Goal: Task Accomplishment & Management: Use online tool/utility

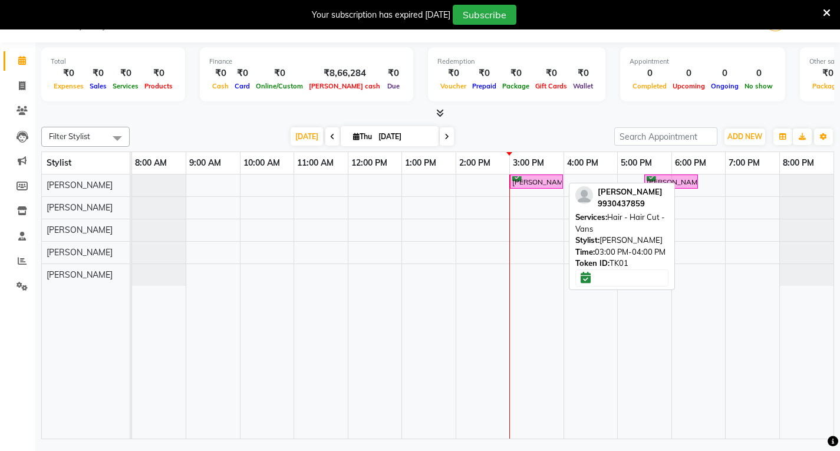
click at [557, 183] on div "[PERSON_NAME], TK01, 03:00 PM-04:00 PM, Hair - Hair Cut - Vans" at bounding box center [536, 181] width 51 height 11
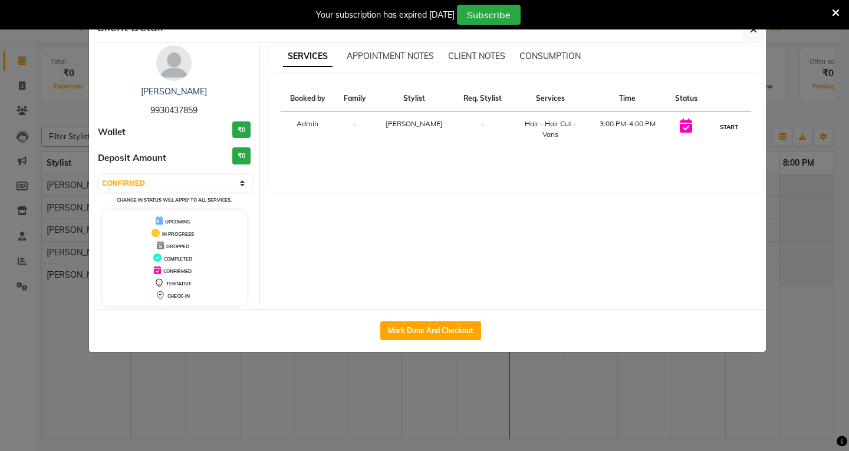
click at [729, 124] on button "START" at bounding box center [729, 127] width 24 height 15
select select "1"
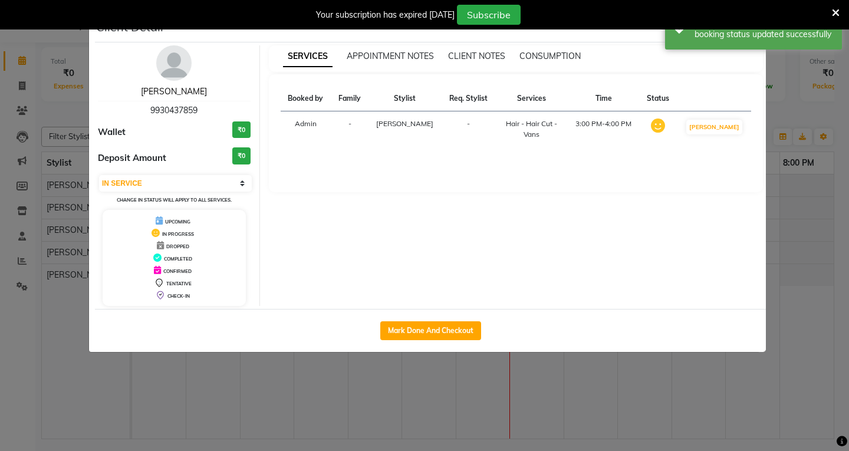
click at [177, 92] on link "[PERSON_NAME]" at bounding box center [174, 91] width 66 height 11
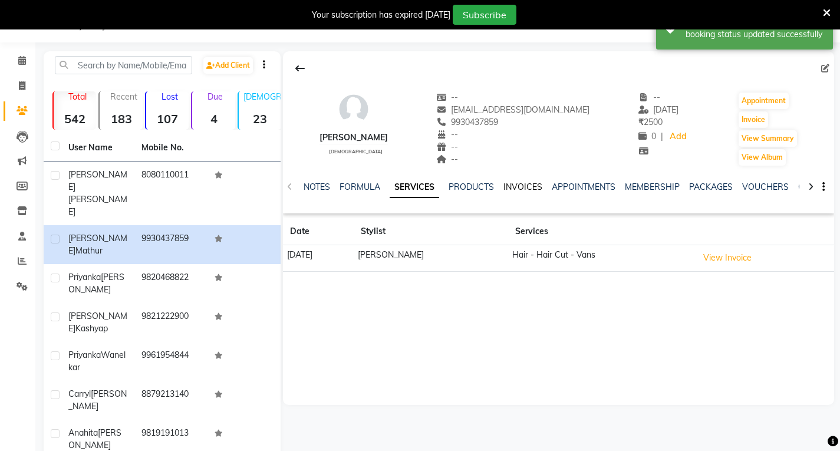
click at [514, 185] on link "INVOICES" at bounding box center [522, 187] width 39 height 11
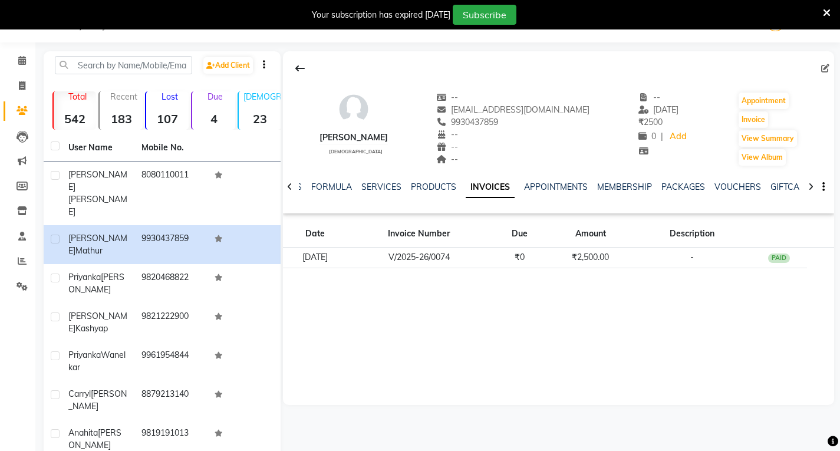
click at [425, 280] on div "[PERSON_NAME] [DEMOGRAPHIC_DATA] -- [EMAIL_ADDRESS][DOMAIN_NAME] 9930437859 -- …" at bounding box center [558, 228] width 551 height 354
click at [25, 52] on link "Calendar" at bounding box center [18, 60] width 28 height 19
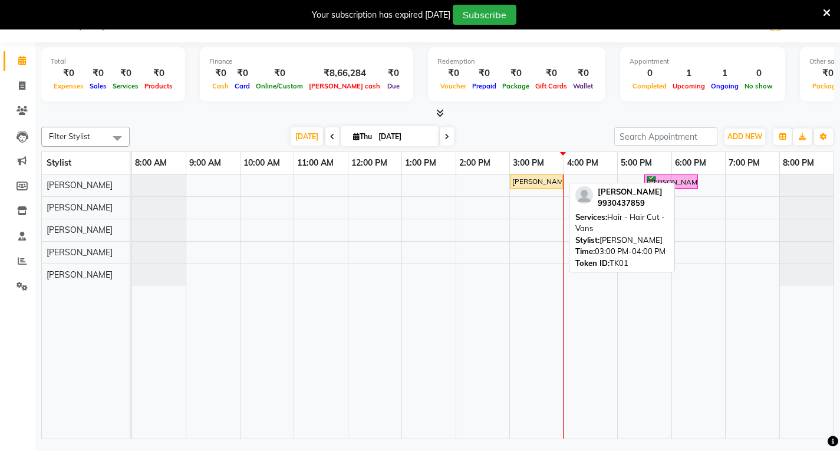
click at [521, 179] on div "[PERSON_NAME], TK01, 03:00 PM-04:00 PM, Hair - Hair Cut - Vans" at bounding box center [536, 181] width 51 height 11
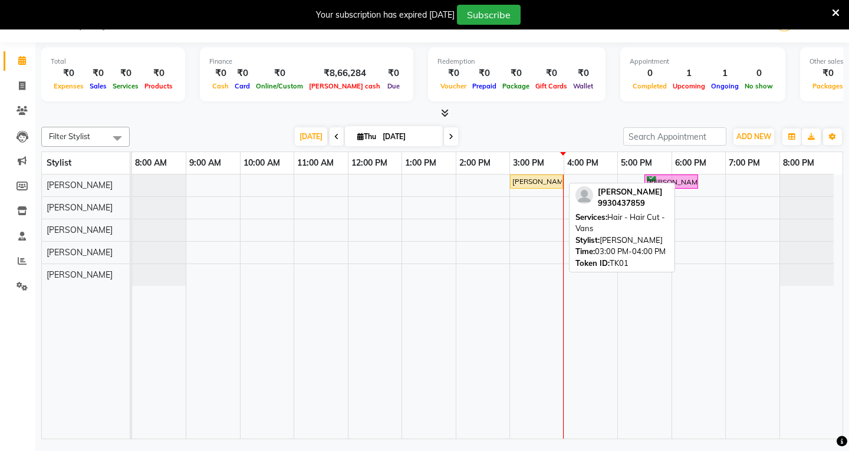
select select "1"
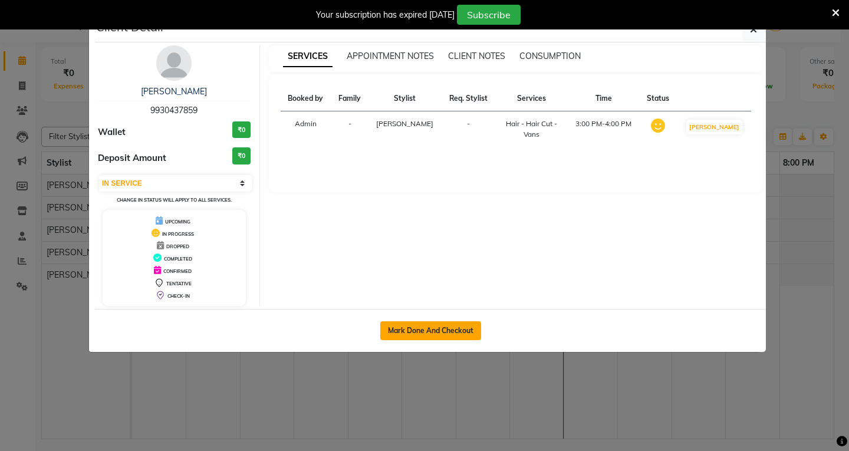
click at [419, 328] on button "Mark Done And Checkout" at bounding box center [430, 330] width 101 height 19
select select "6919"
select select "service"
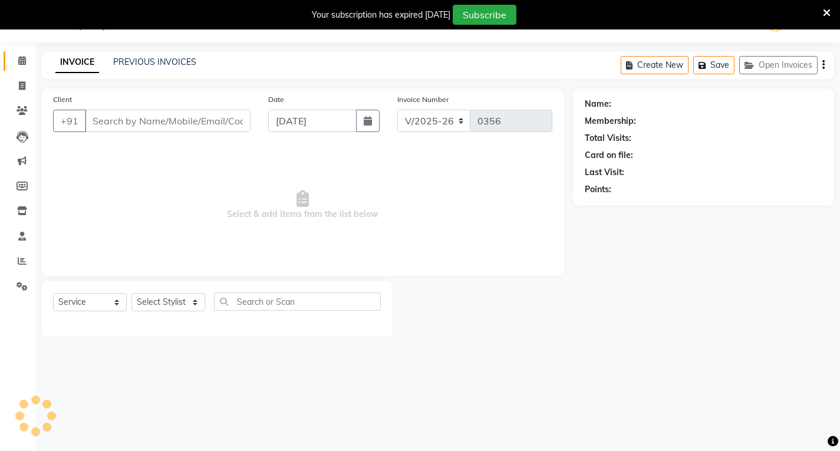
type input "9930437859"
select select "54376"
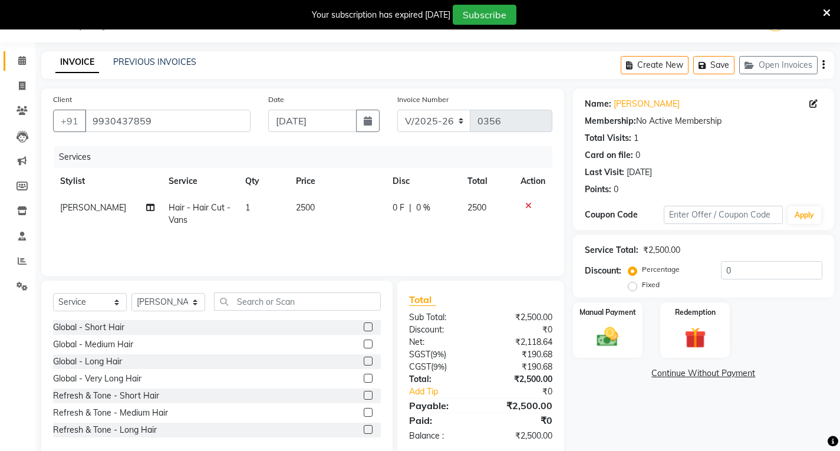
scroll to position [51, 0]
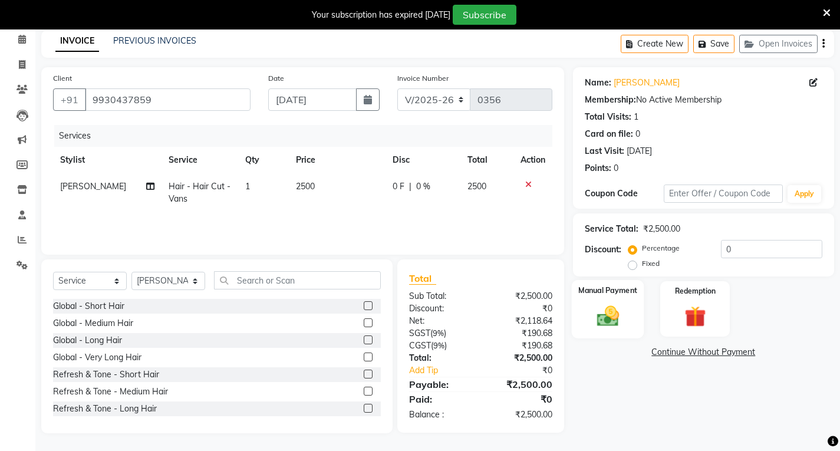
click at [598, 306] on img at bounding box center [608, 315] width 36 height 25
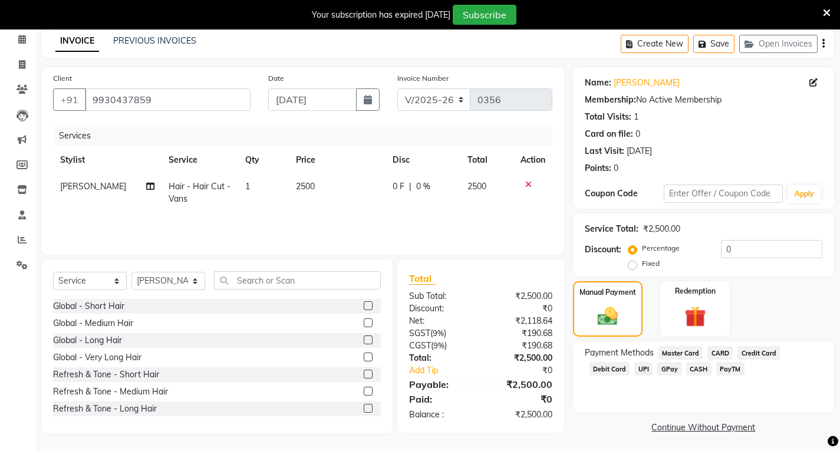
click at [657, 372] on span "GPay" at bounding box center [669, 369] width 24 height 14
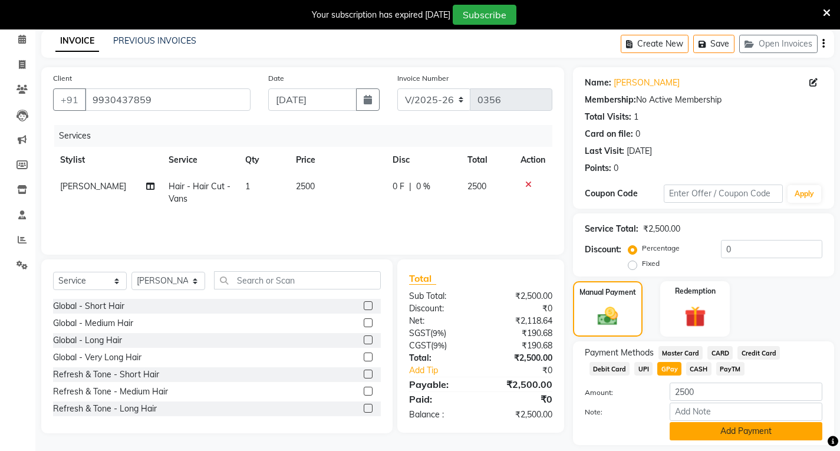
click at [697, 433] on button "Add Payment" at bounding box center [746, 431] width 153 height 18
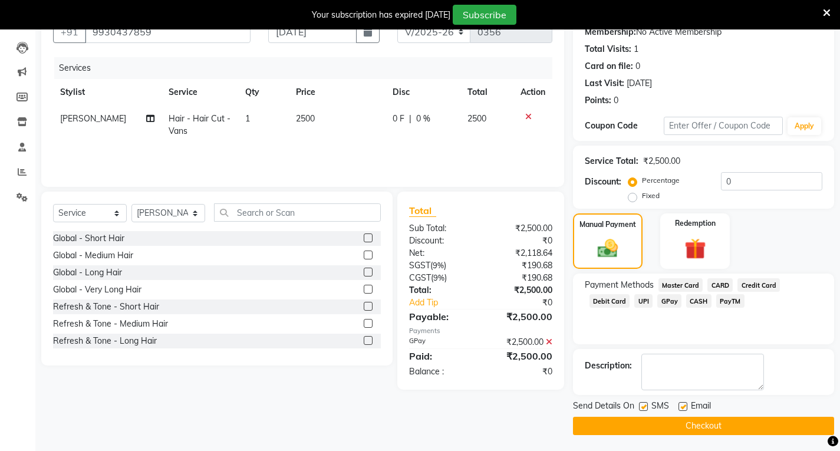
scroll to position [120, 0]
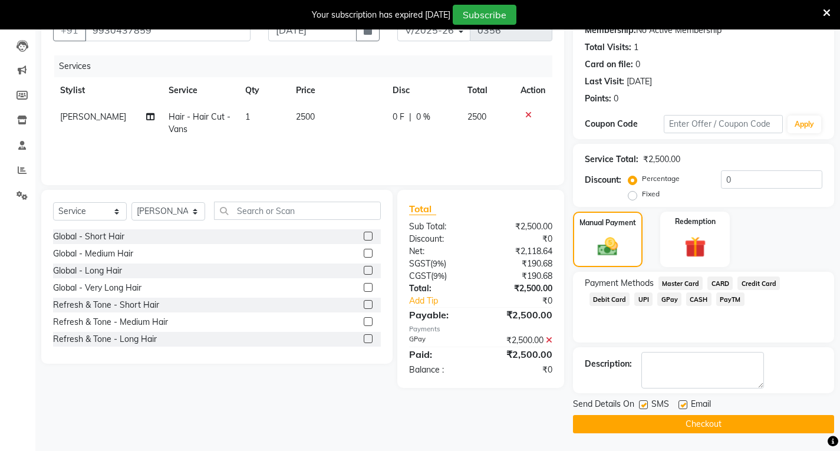
click at [717, 420] on button "Checkout" at bounding box center [703, 424] width 261 height 18
